Goal: Task Accomplishment & Management: Manage account settings

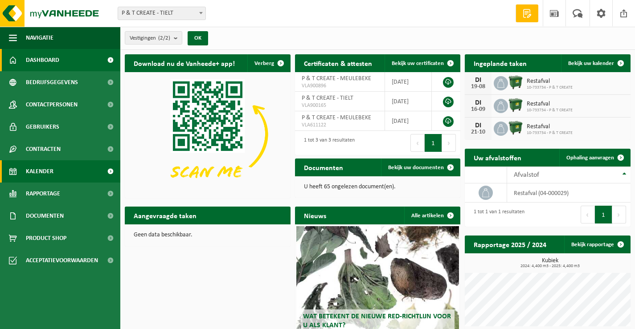
click at [52, 172] on span "Kalender" at bounding box center [40, 171] width 28 height 22
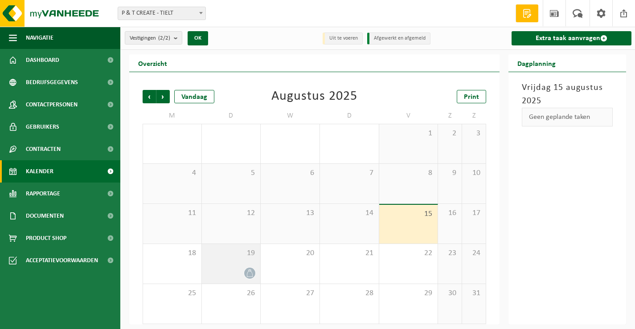
click at [246, 276] on icon at bounding box center [250, 273] width 8 height 8
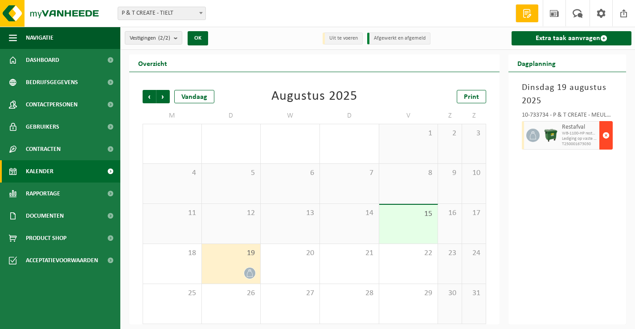
click at [606, 135] on span "button" at bounding box center [605, 136] width 7 height 18
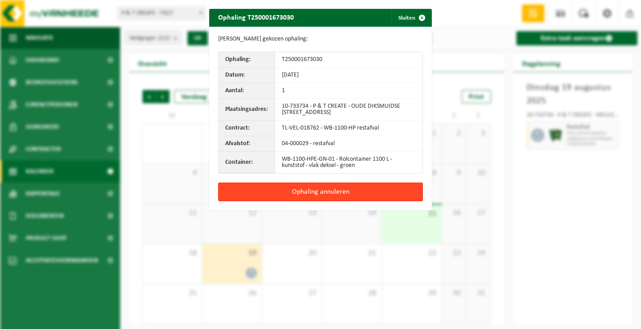
click at [327, 191] on button "Ophaling annuleren" at bounding box center [320, 192] width 205 height 19
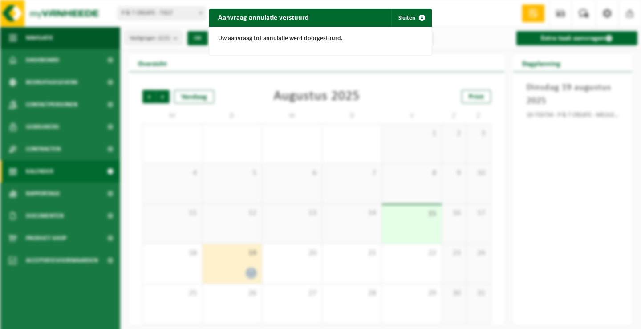
drag, startPoint x: 479, startPoint y: 13, endPoint x: 465, endPoint y: 20, distance: 15.7
click at [465, 20] on div "Aanvraag annulatie verstuurd Sluiten Uw aanvraag tot annulatie werd doorgestuur…" at bounding box center [320, 164] width 641 height 329
